Goal: Task Accomplishment & Management: Use online tool/utility

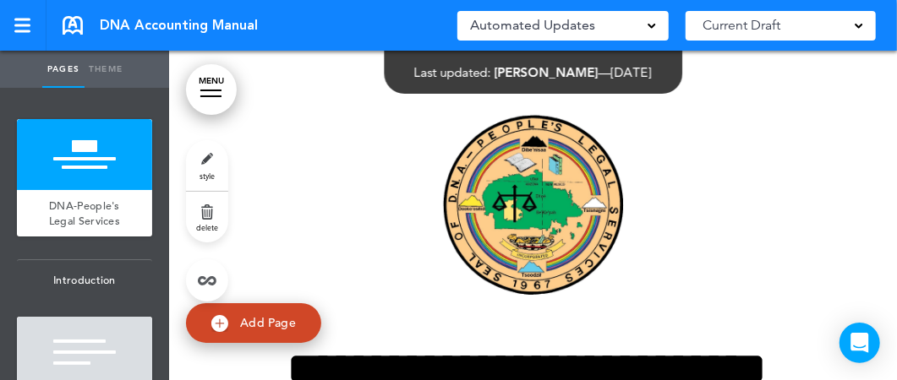
click at [212, 95] on div at bounding box center [210, 96] width 21 height 2
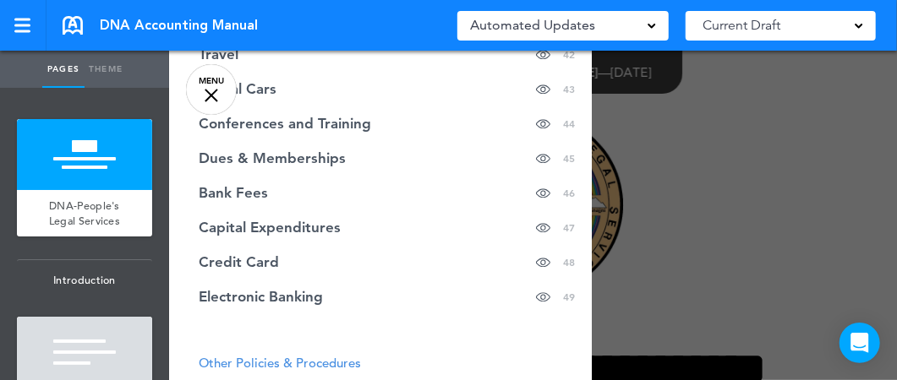
scroll to position [1776, 0]
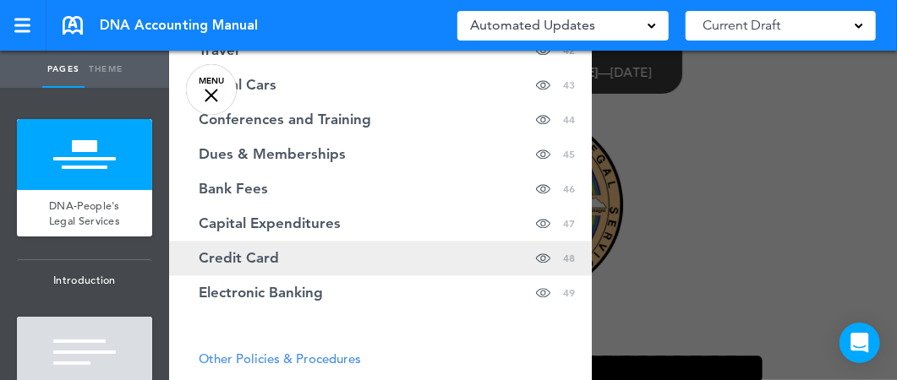
click at [252, 260] on span "Credit Card" at bounding box center [239, 258] width 80 height 14
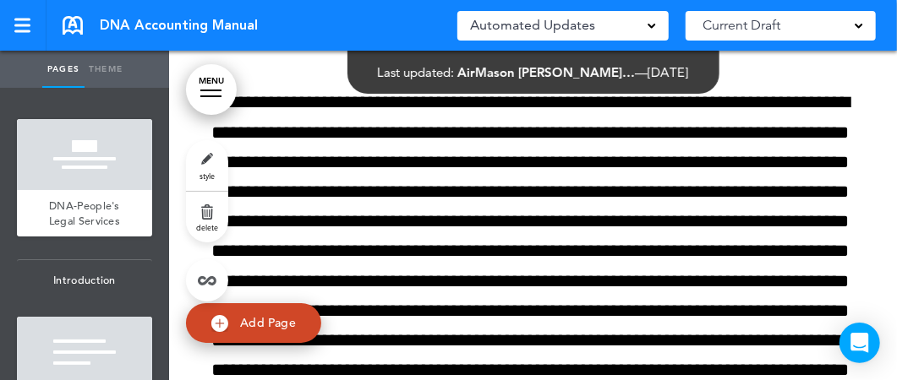
scroll to position [85861, 0]
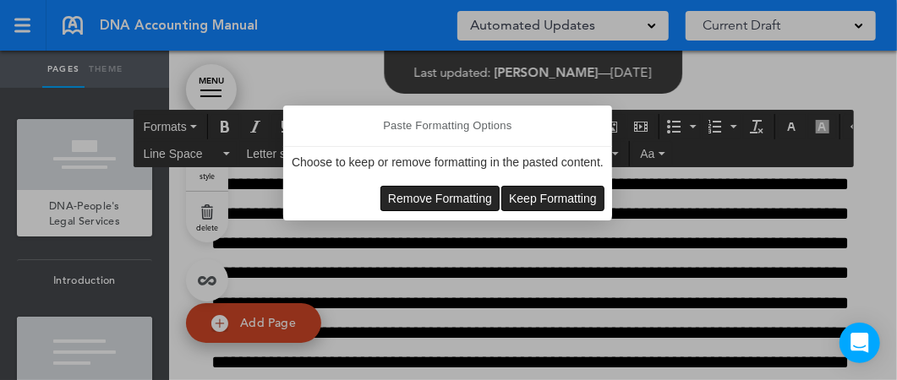
click at [543, 200] on span "Keep Formatting" at bounding box center [553, 199] width 88 height 14
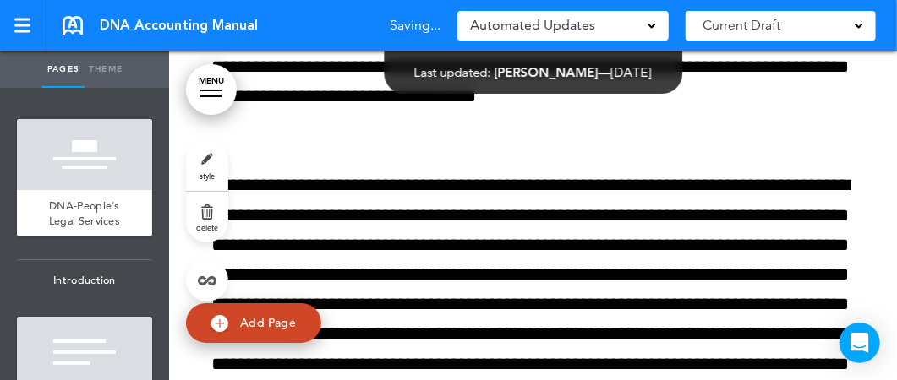
click at [191, 242] on div "style delete" at bounding box center [207, 220] width 42 height 161
click at [188, 243] on div "style delete" at bounding box center [207, 220] width 42 height 161
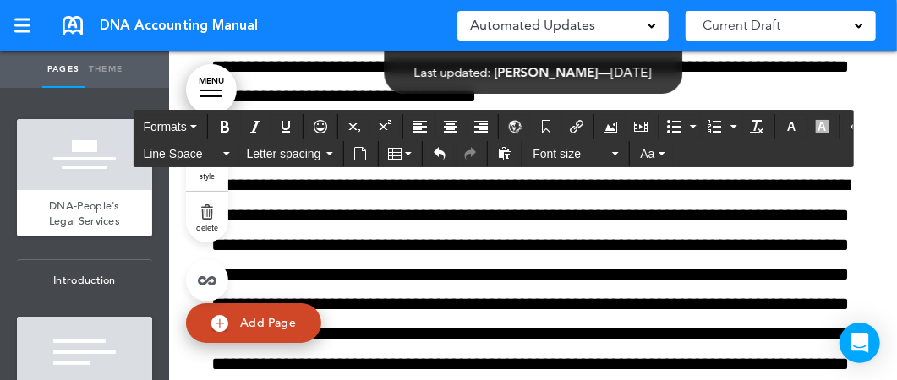
drag, startPoint x: 265, startPoint y: 248, endPoint x: 615, endPoint y: 248, distance: 350.7
drag, startPoint x: 643, startPoint y: 273, endPoint x: 717, endPoint y: 324, distance: 89.3
click at [548, 156] on span "Font size" at bounding box center [570, 153] width 76 height 17
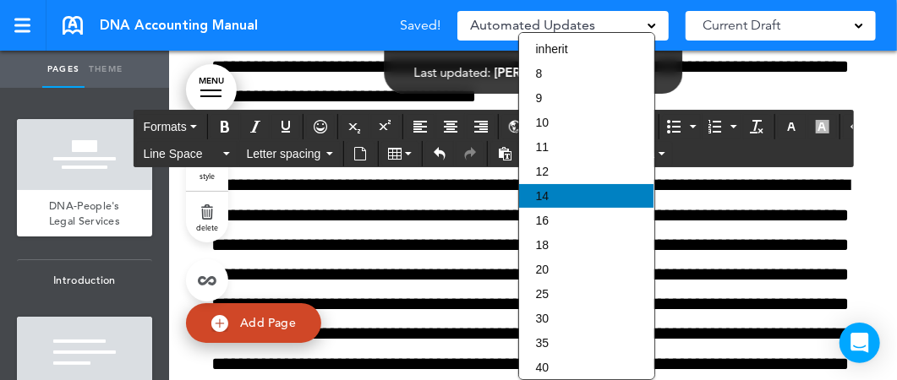
click at [542, 193] on span "14" at bounding box center [543, 196] width 14 height 14
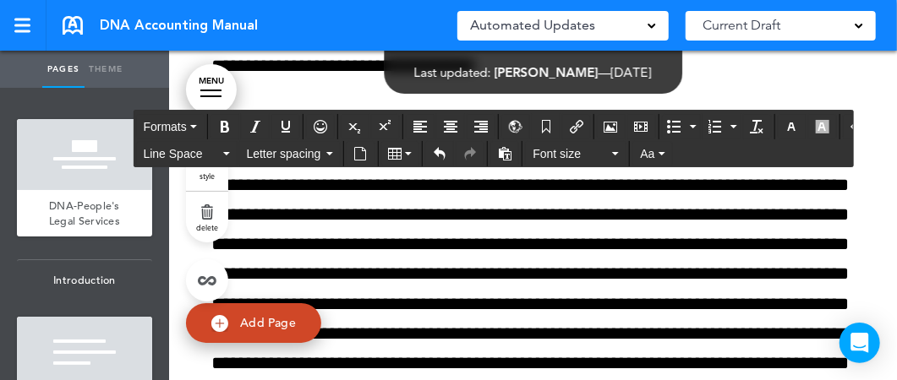
drag, startPoint x: 643, startPoint y: 274, endPoint x: 824, endPoint y: 304, distance: 183.4
click at [612, 152] on icon "button" at bounding box center [615, 153] width 7 height 3
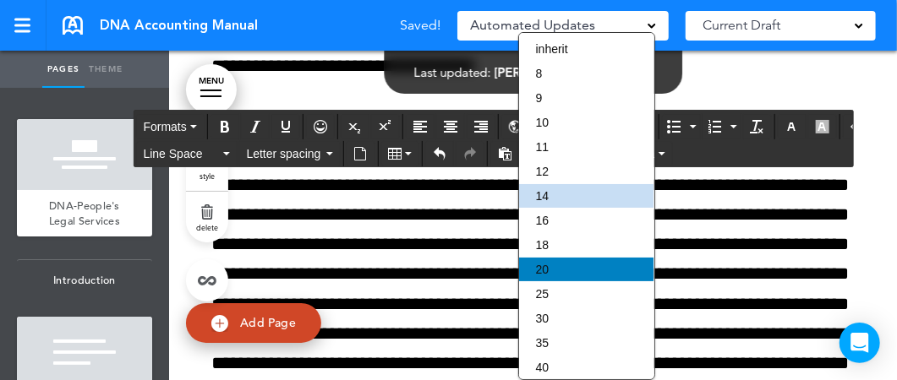
click at [546, 270] on span "20" at bounding box center [543, 270] width 14 height 14
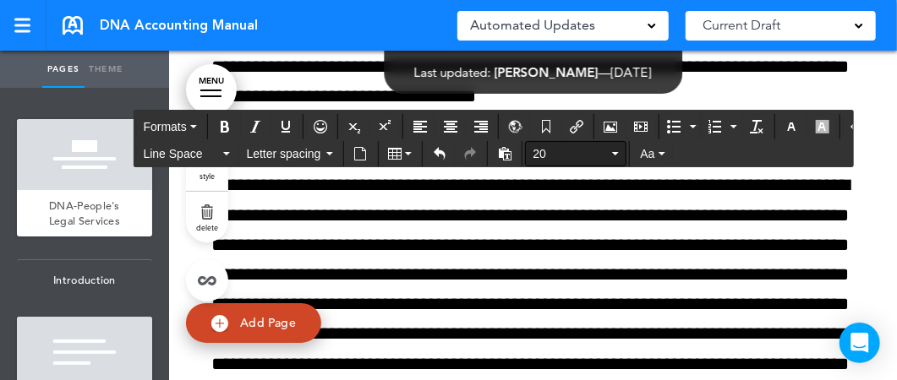
click at [550, 158] on span "20" at bounding box center [570, 153] width 76 height 17
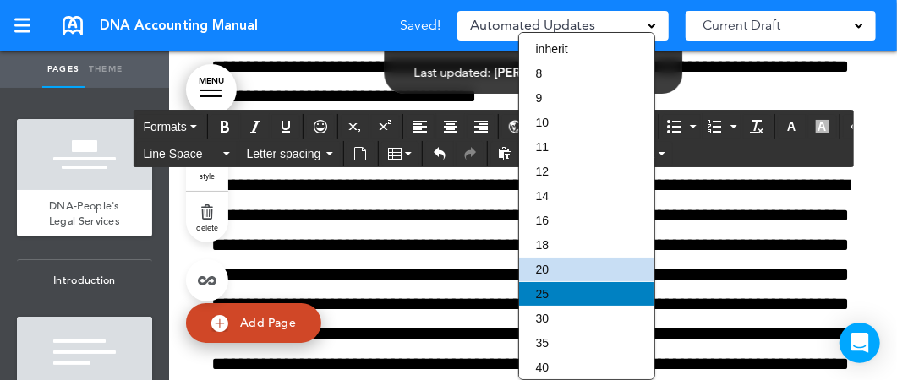
click at [542, 294] on span "25" at bounding box center [543, 294] width 14 height 14
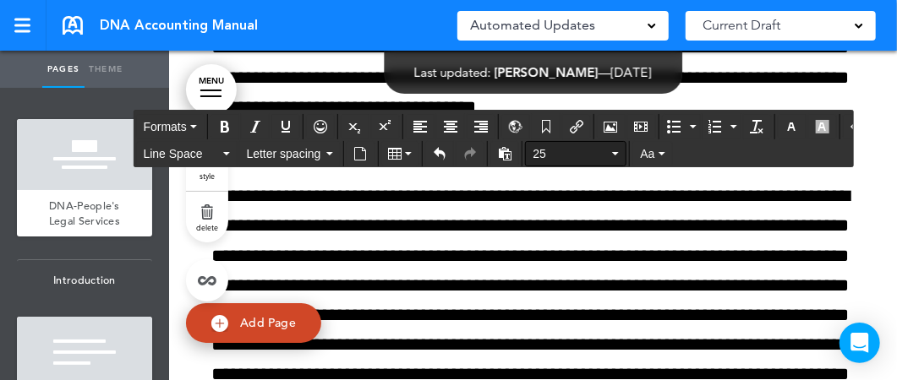
click at [553, 156] on span "25" at bounding box center [570, 153] width 76 height 17
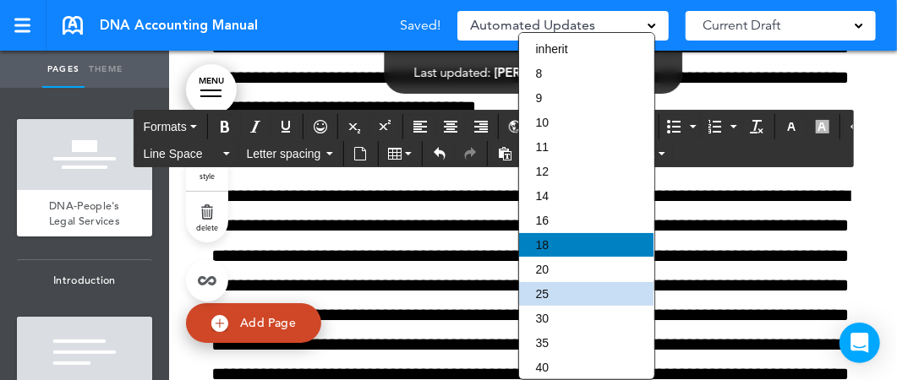
click at [544, 241] on span "18" at bounding box center [543, 245] width 14 height 14
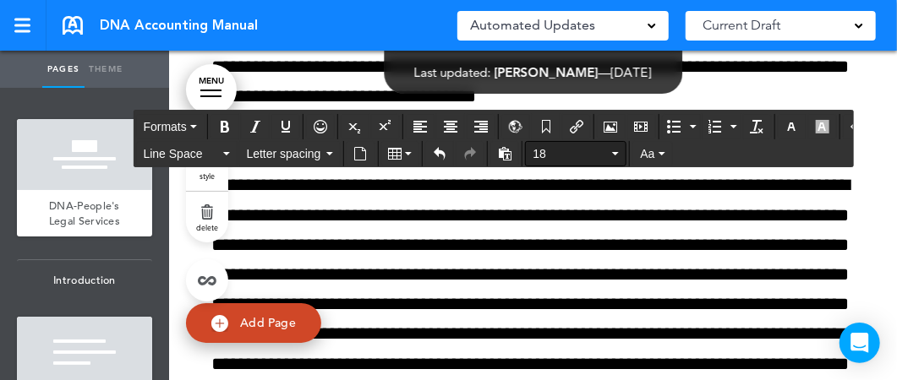
click at [556, 152] on span "18" at bounding box center [570, 153] width 76 height 17
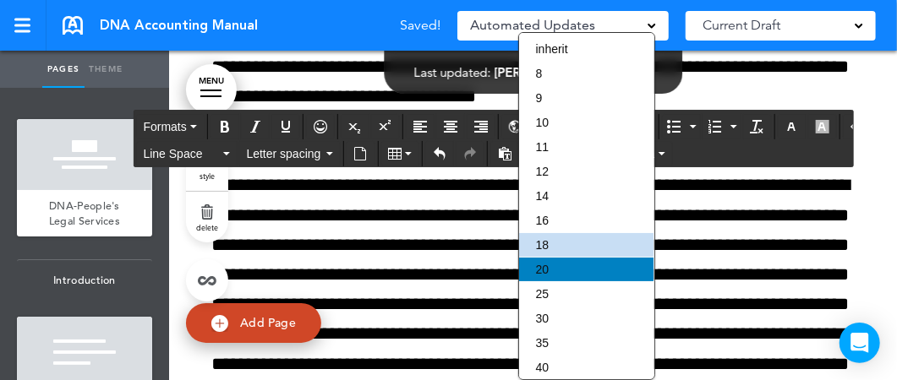
click at [545, 265] on span "20" at bounding box center [543, 270] width 14 height 14
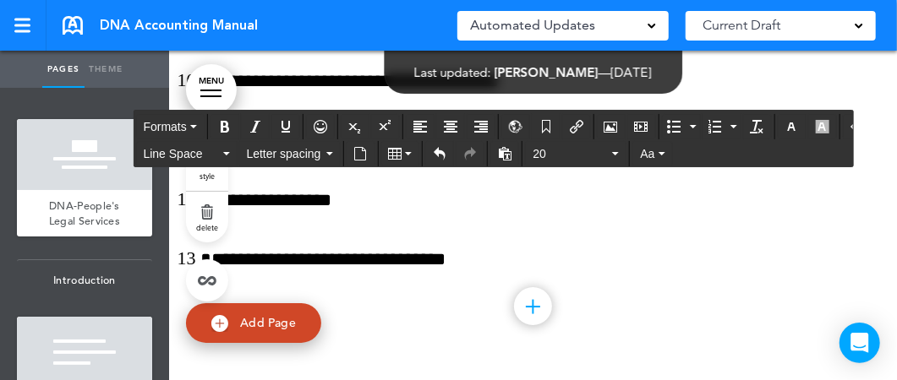
scroll to position [105415, 0]
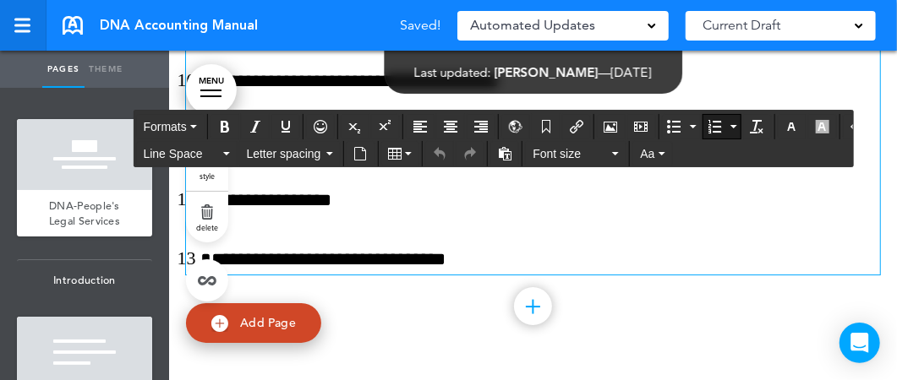
click at [22, 28] on div at bounding box center [21, 26] width 15 height 14
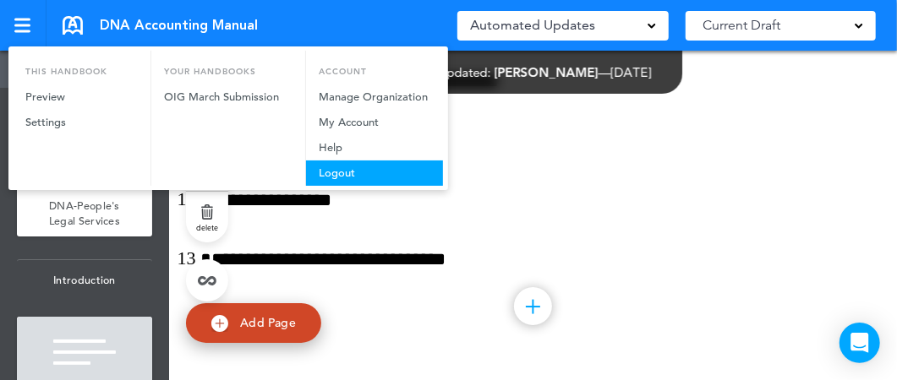
click at [327, 175] on link "Logout" at bounding box center [374, 173] width 137 height 25
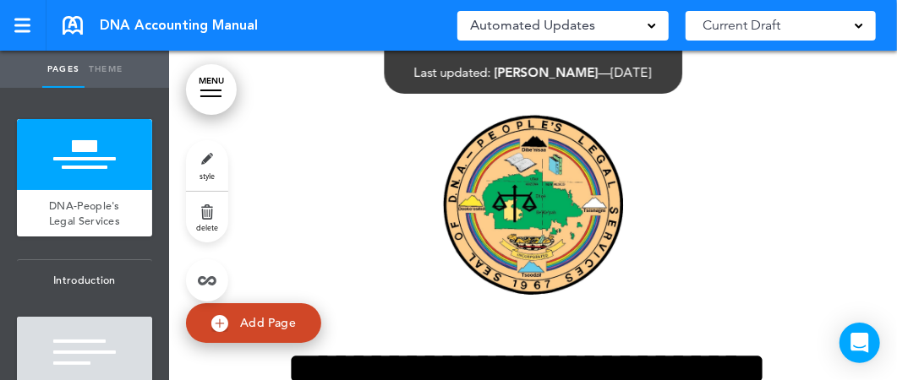
click at [210, 90] on div at bounding box center [210, 91] width 21 height 2
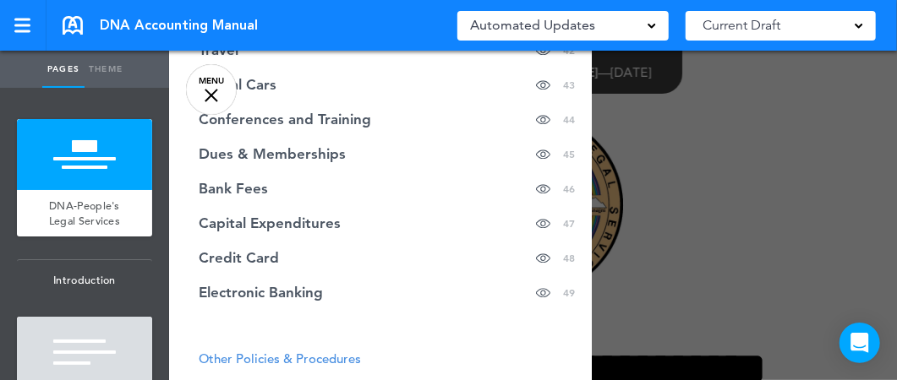
scroll to position [1787, 0]
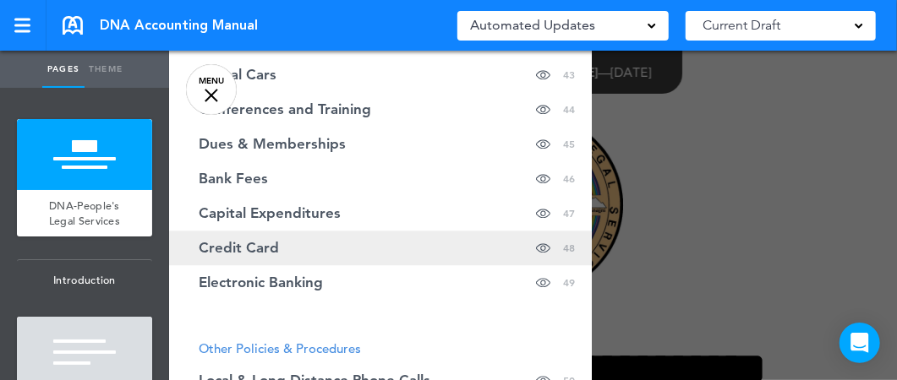
click at [244, 248] on span "Credit Card" at bounding box center [239, 248] width 80 height 14
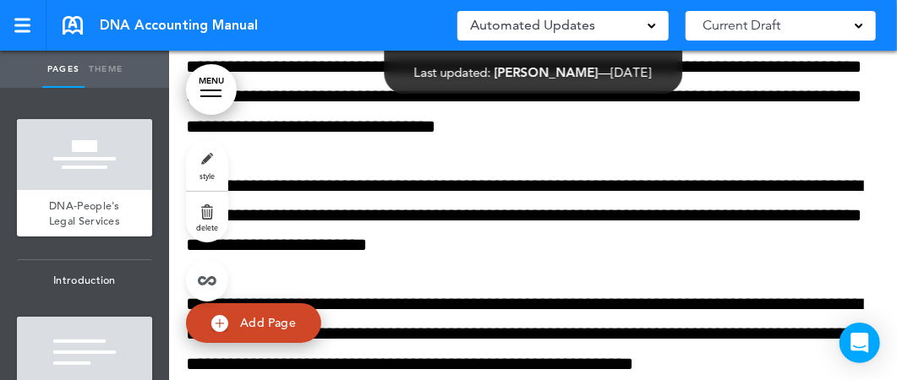
scroll to position [0, 0]
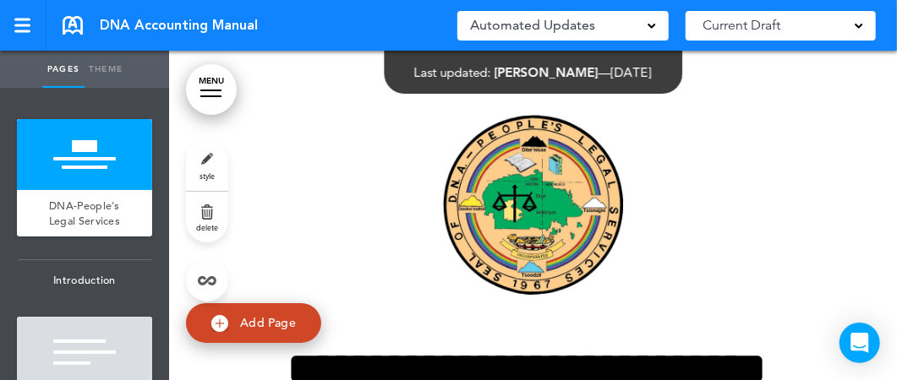
click at [855, 25] on span at bounding box center [858, 24] width 8 height 8
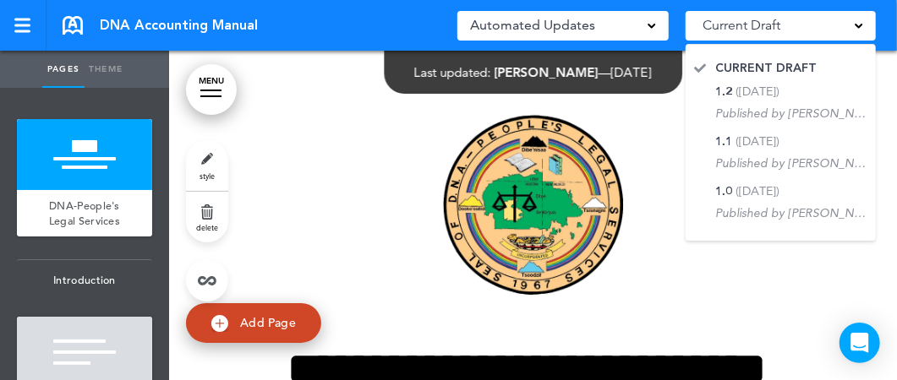
click at [855, 25] on span at bounding box center [858, 24] width 8 height 8
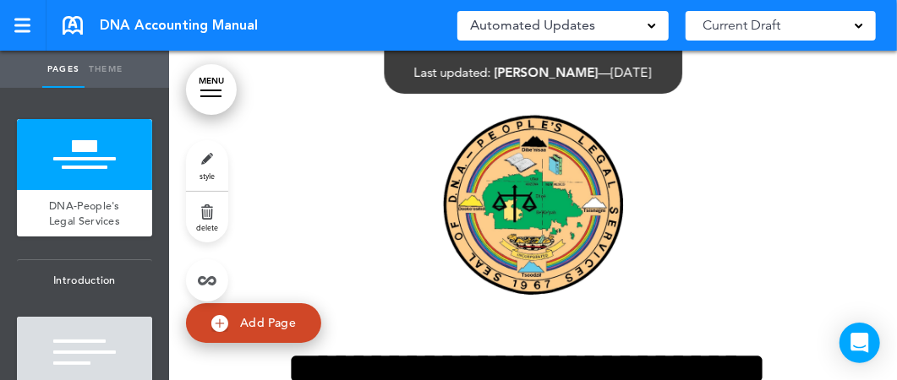
click at [855, 25] on span at bounding box center [858, 24] width 8 height 8
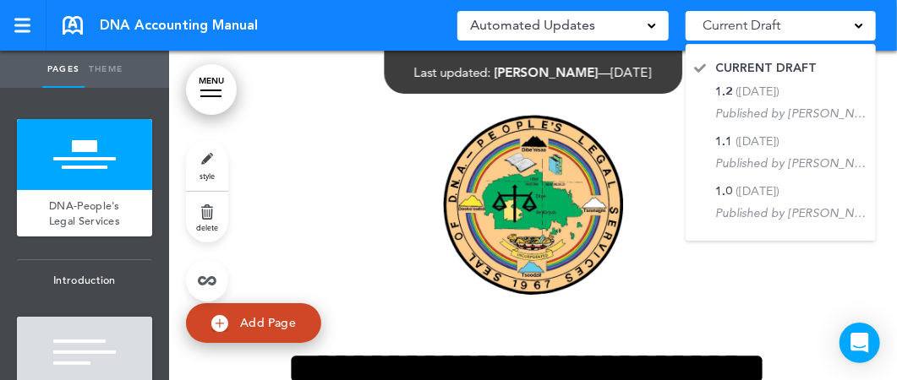
click at [855, 25] on span at bounding box center [858, 24] width 8 height 8
